Goal: Task Accomplishment & Management: Manage account settings

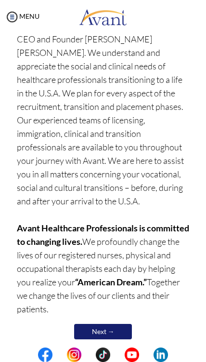
scroll to position [324, 0]
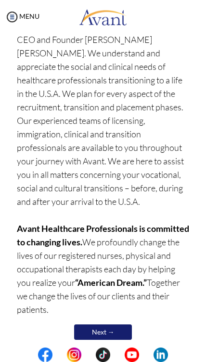
click at [115, 325] on link "Next →" at bounding box center [103, 332] width 58 height 15
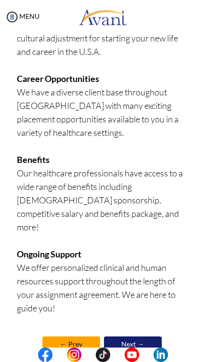
scroll to position [450, 0]
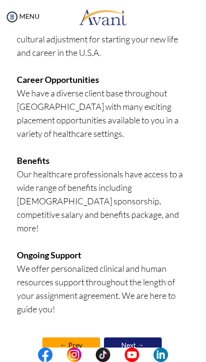
click at [143, 338] on link "Next →" at bounding box center [133, 345] width 58 height 15
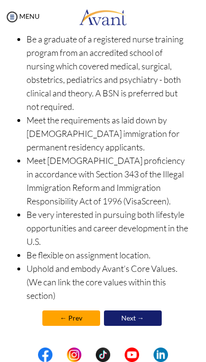
scroll to position [368, 0]
click at [142, 319] on link "Next →" at bounding box center [133, 318] width 58 height 15
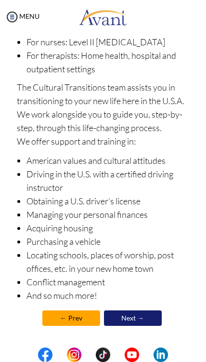
scroll to position [257, 0]
click at [143, 326] on link "Next →" at bounding box center [133, 318] width 58 height 15
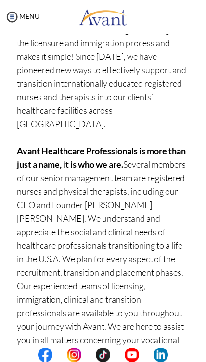
click at [15, 17] on img at bounding box center [12, 17] width 14 height 14
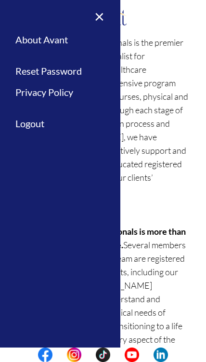
scroll to position [78, 0]
click at [166, 294] on p "Avant Healthcare Professionals is the premier recruiting and staffing specialis…" at bounding box center [103, 299] width 173 height 527
click at [102, 19] on link "×" at bounding box center [93, 16] width 29 height 32
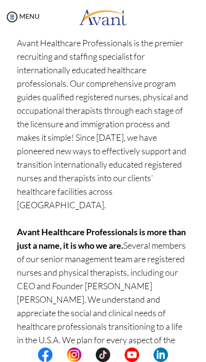
click at [9, 14] on img at bounding box center [12, 17] width 14 height 14
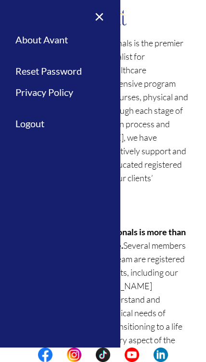
click at [29, 122] on link "Logout" at bounding box center [60, 124] width 121 height 22
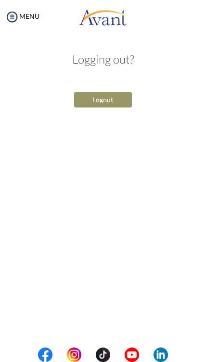
click at [91, 101] on button "Logout" at bounding box center [103, 99] width 58 height 15
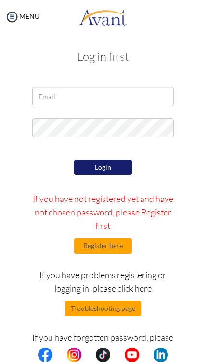
scroll to position [3, 0]
